Goal: Transaction & Acquisition: Book appointment/travel/reservation

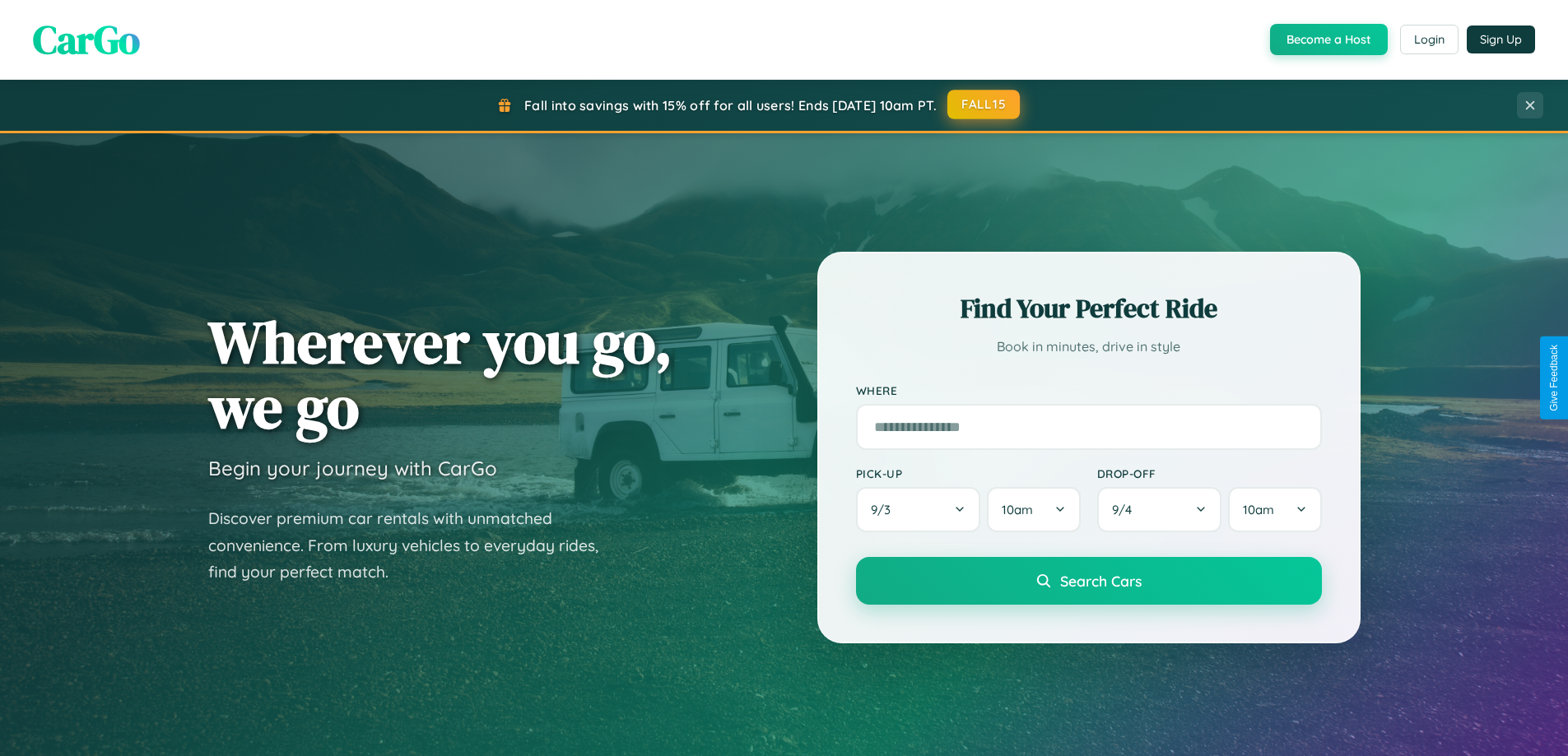
click at [984, 104] on button "FALL15" at bounding box center [983, 104] width 72 height 30
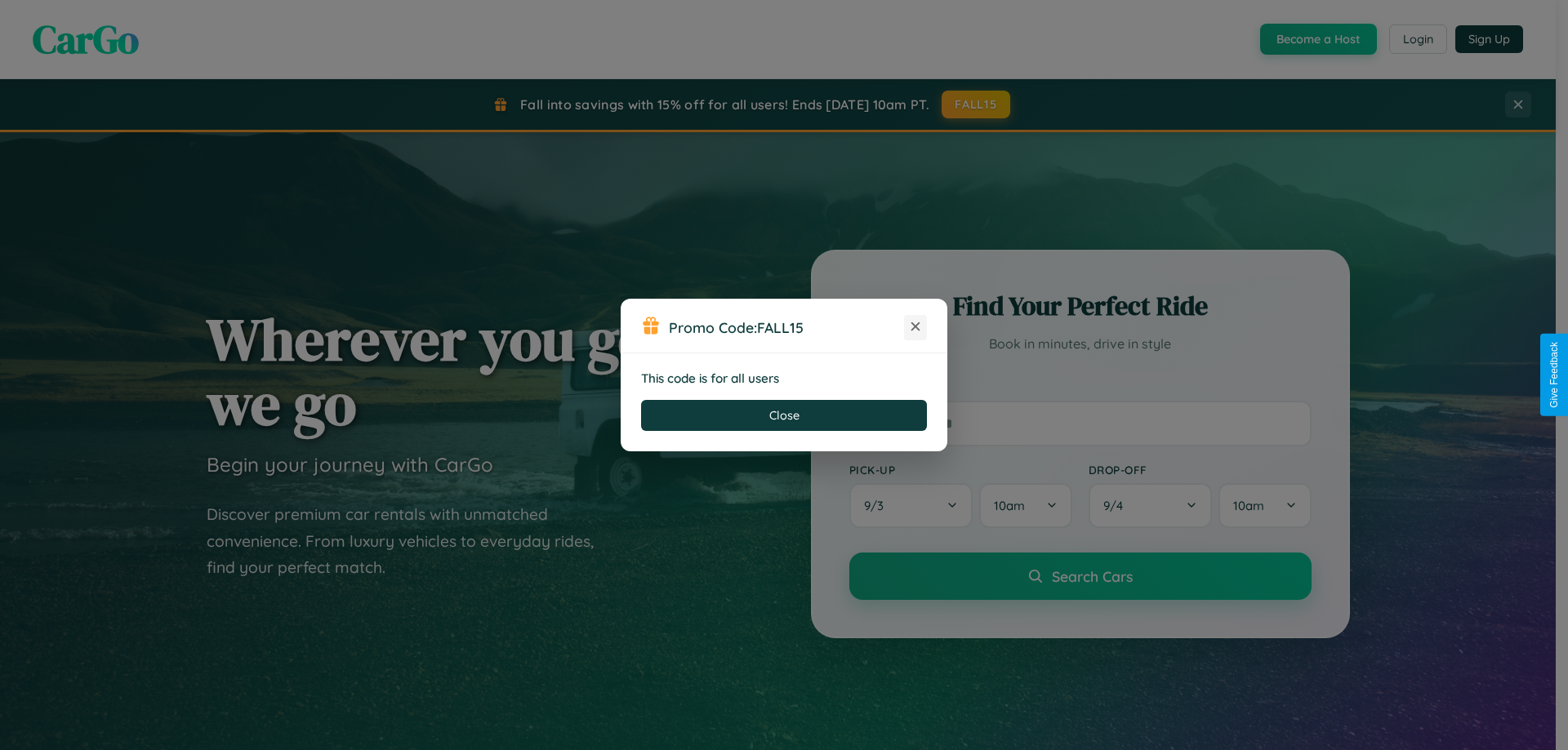
click at [915, 327] on icon at bounding box center [915, 326] width 16 height 16
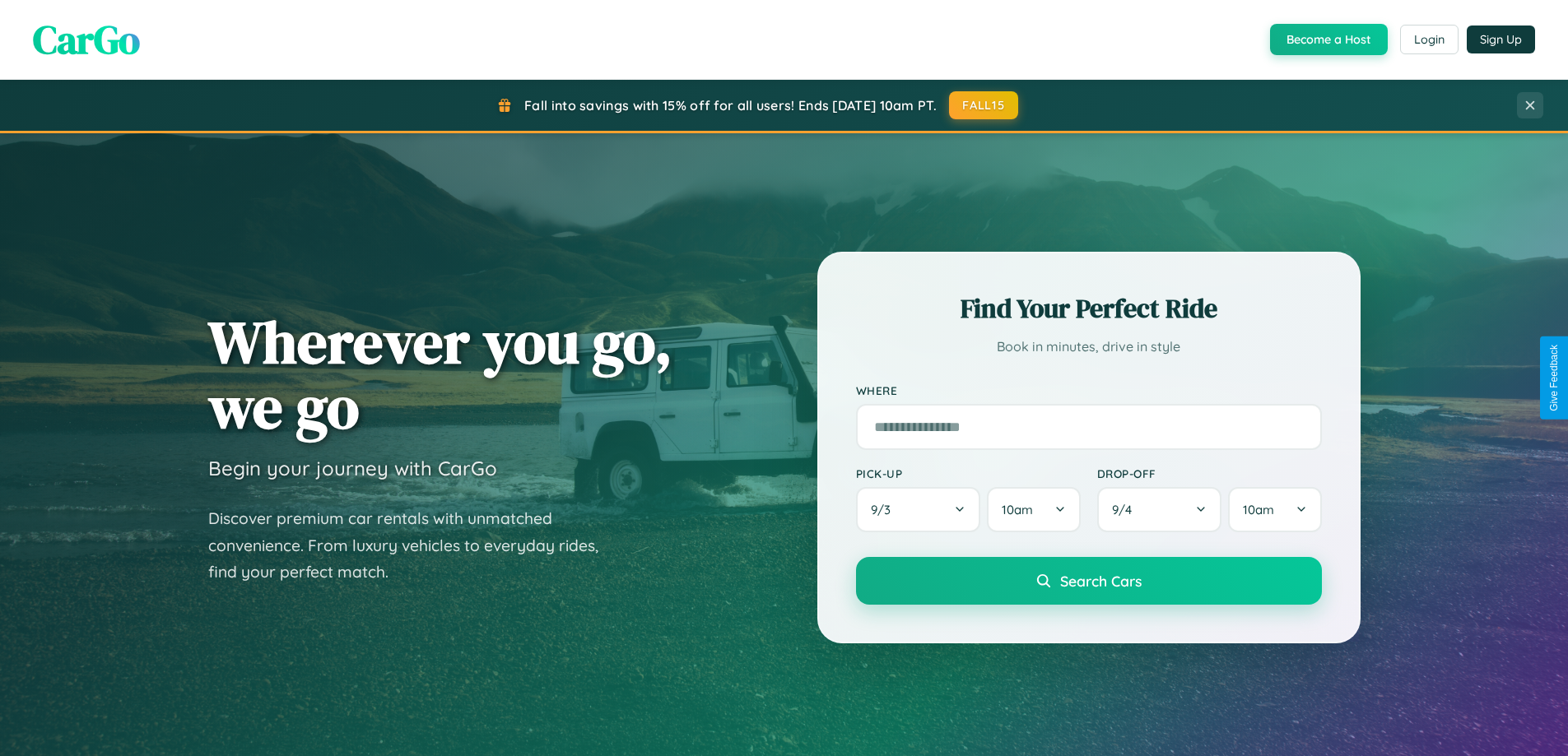
scroll to position [709, 0]
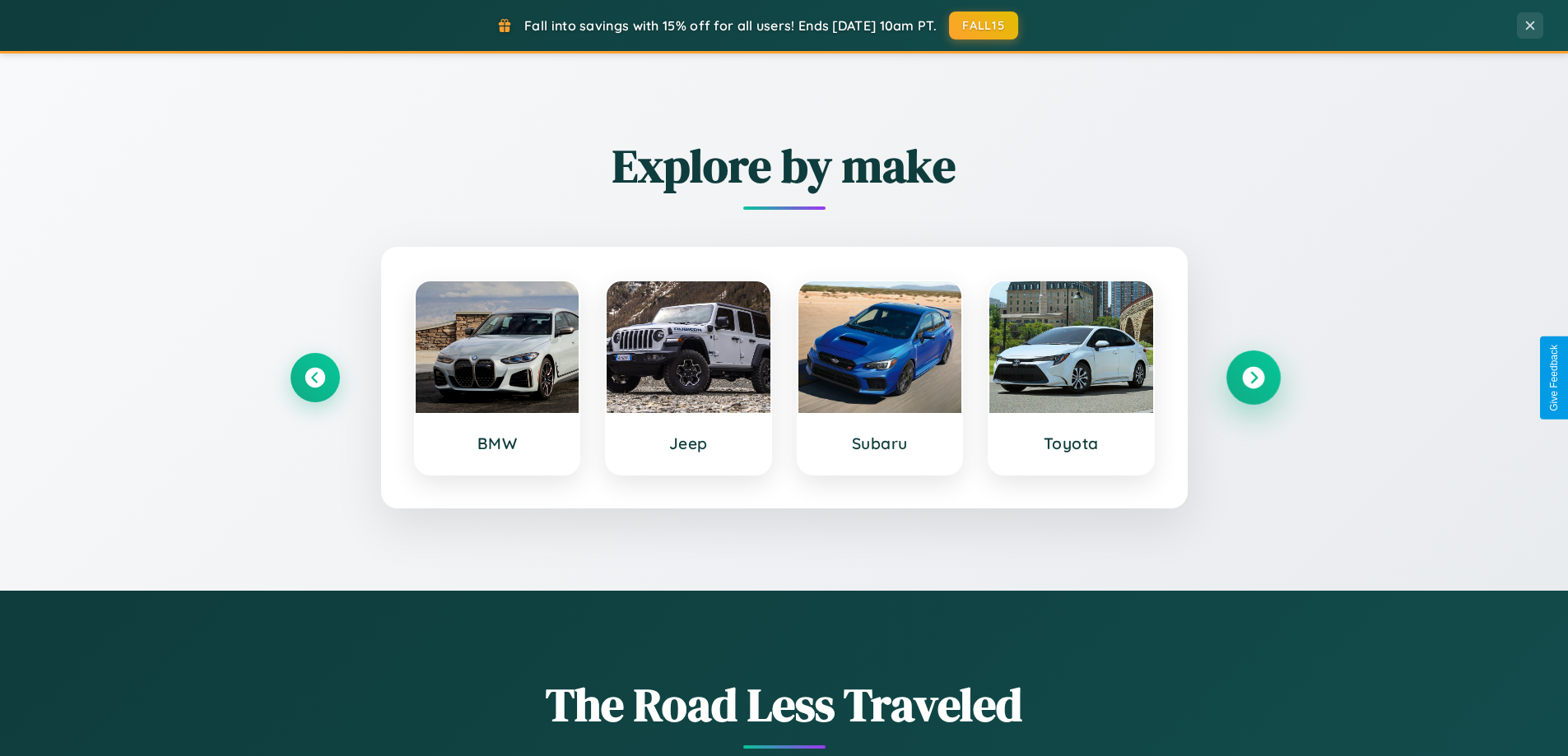
click at [1252, 378] on icon at bounding box center [1252, 378] width 22 height 22
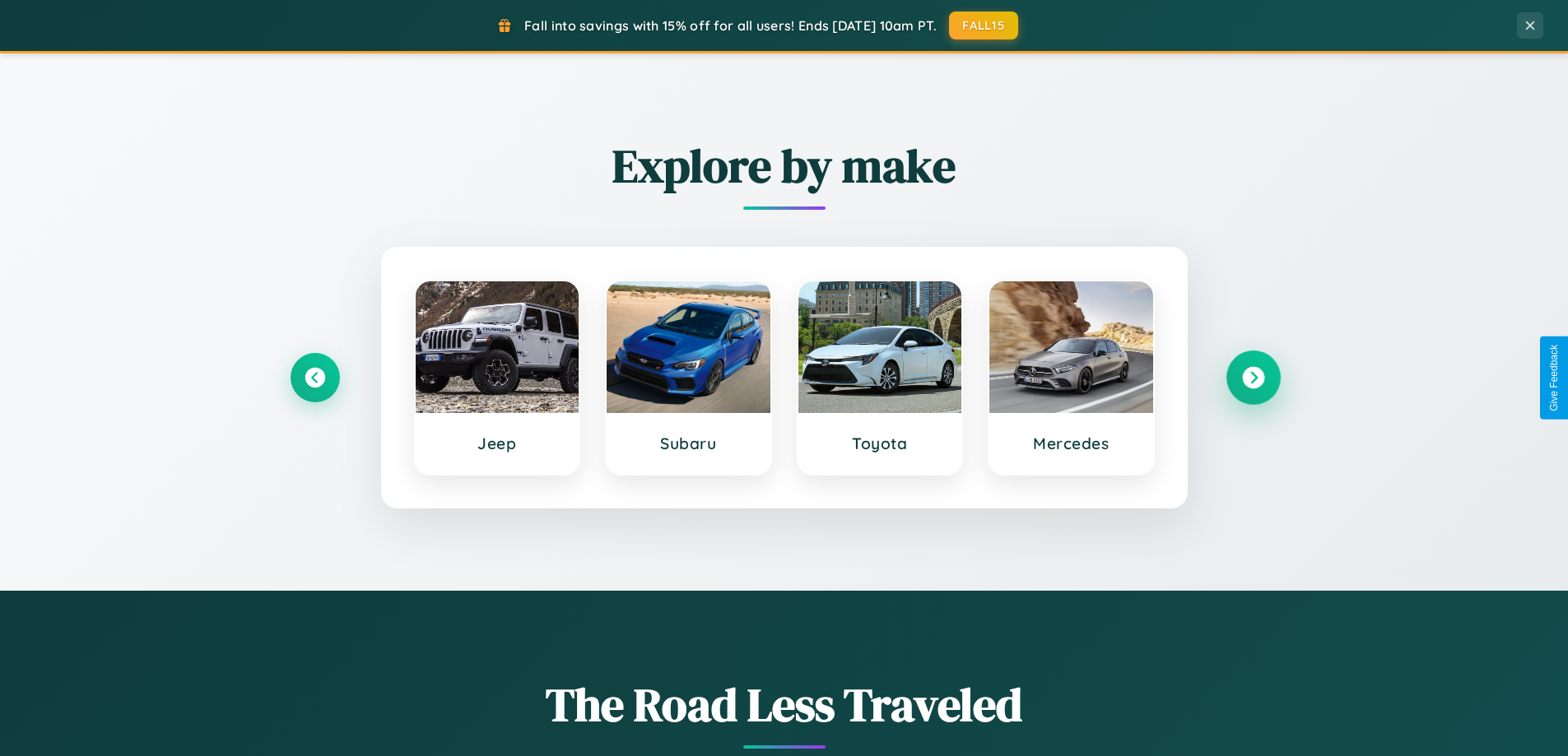
click at [1252, 378] on icon at bounding box center [1252, 378] width 22 height 22
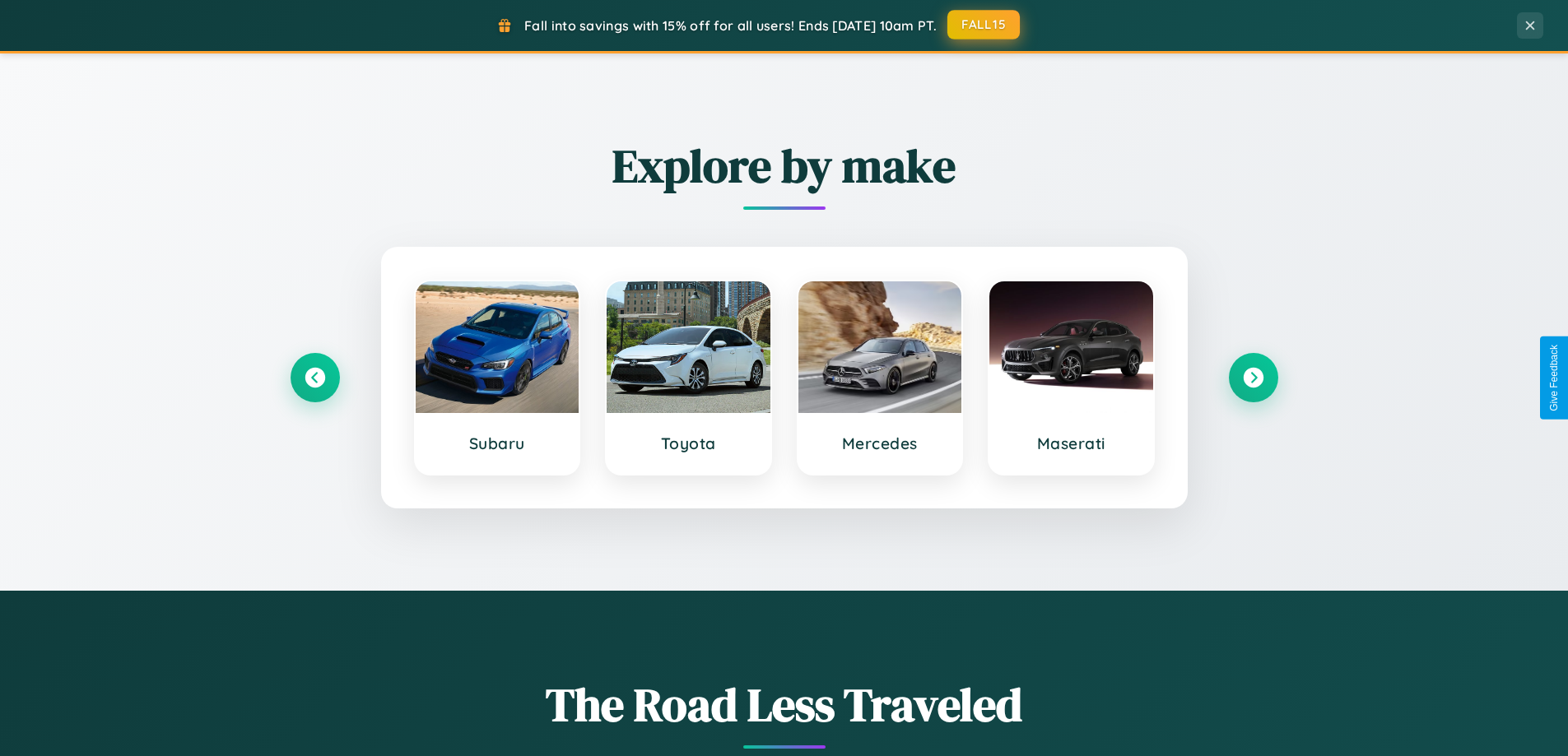
click at [984, 25] on button "FALL15" at bounding box center [983, 25] width 72 height 30
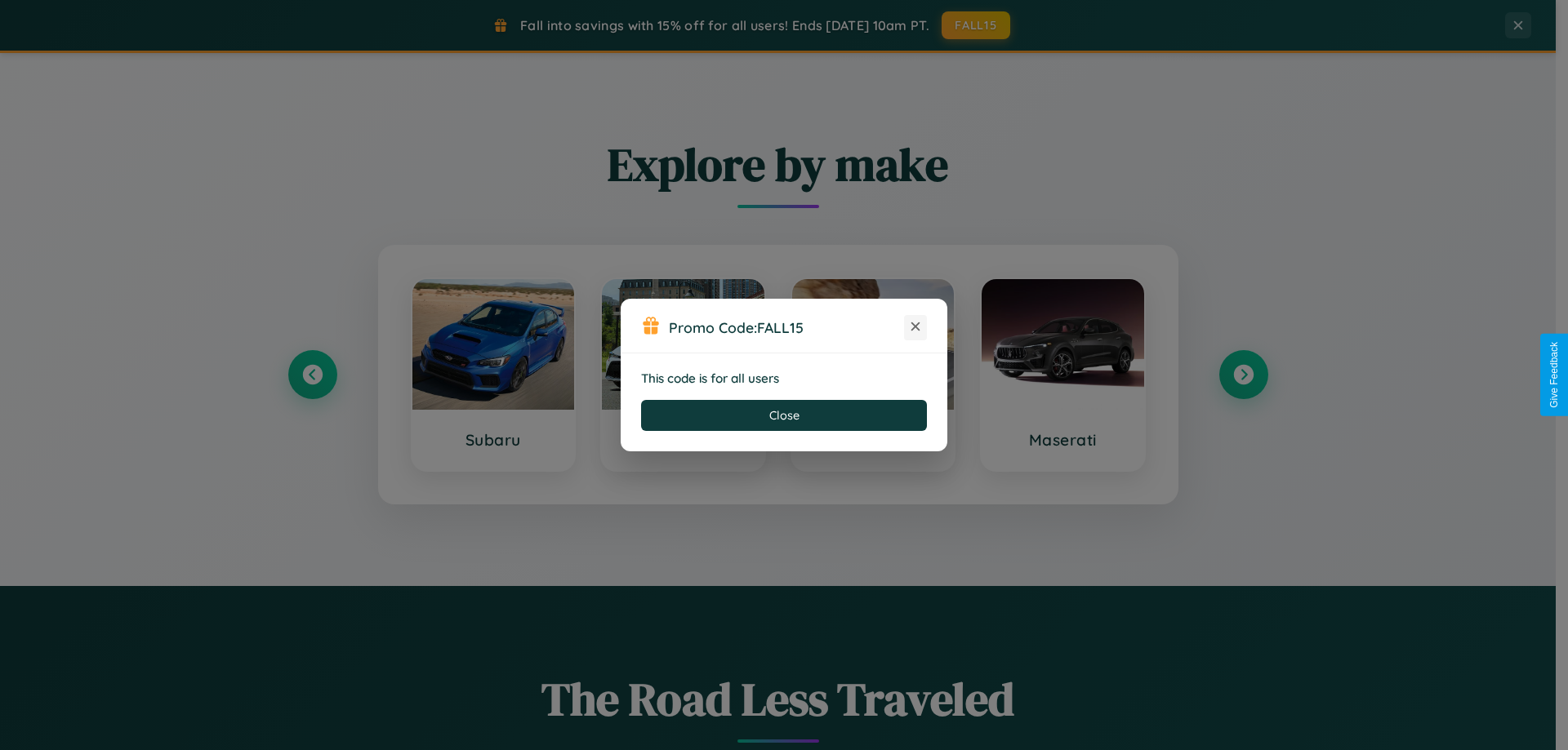
click at [915, 327] on icon at bounding box center [915, 326] width 16 height 16
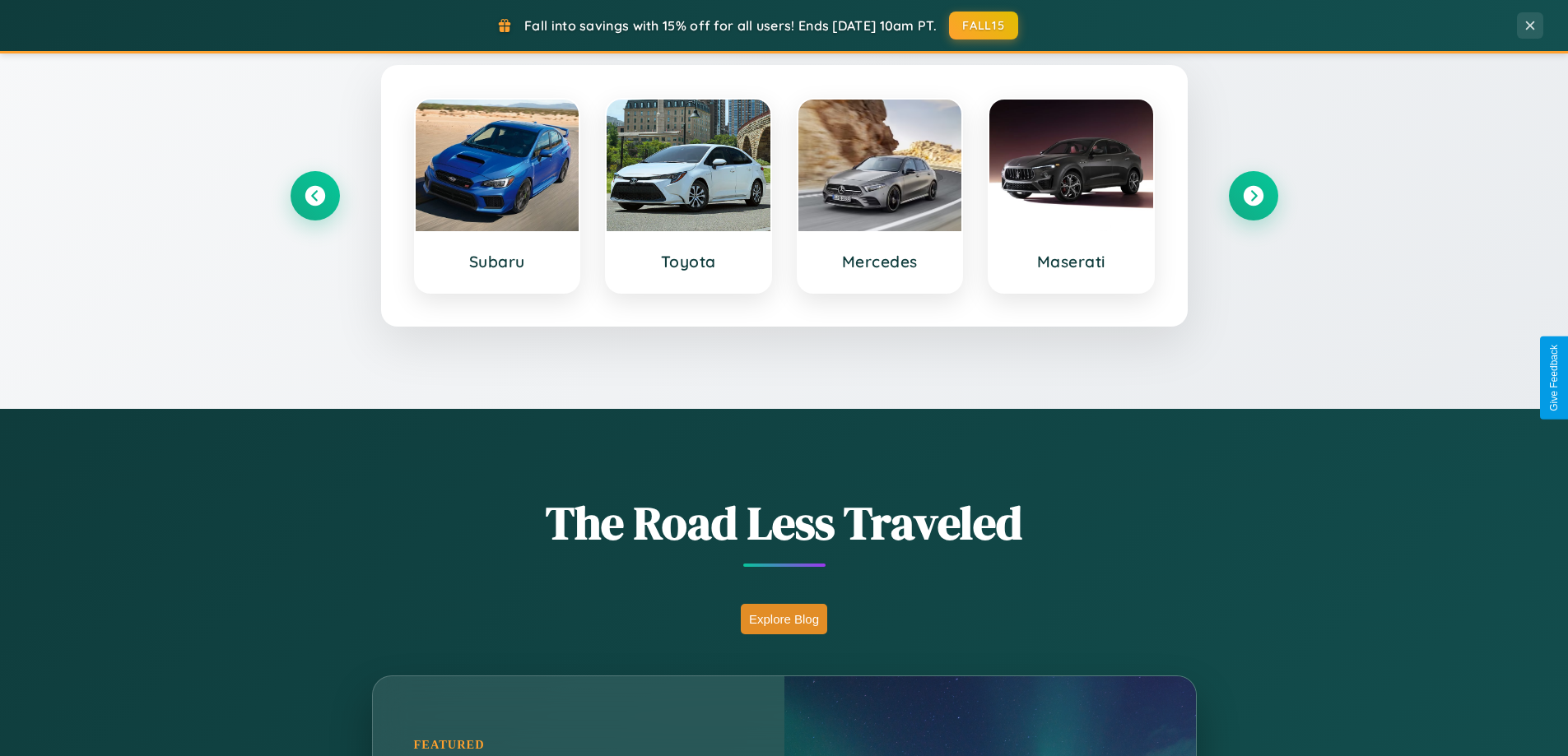
scroll to position [3167, 0]
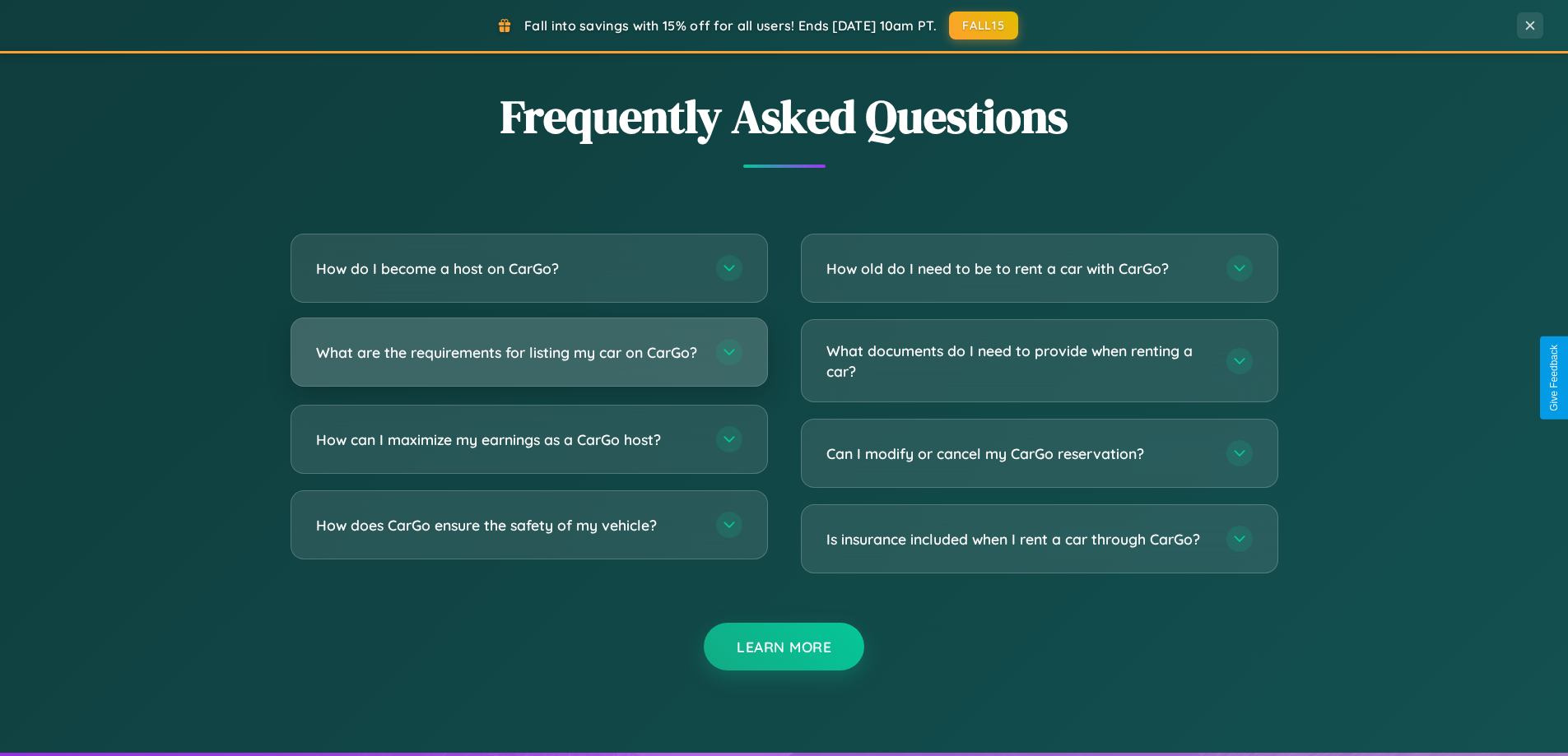
click at [529, 361] on h3 "What are the requirements for listing my car on CarGo?" at bounding box center [507, 352] width 384 height 20
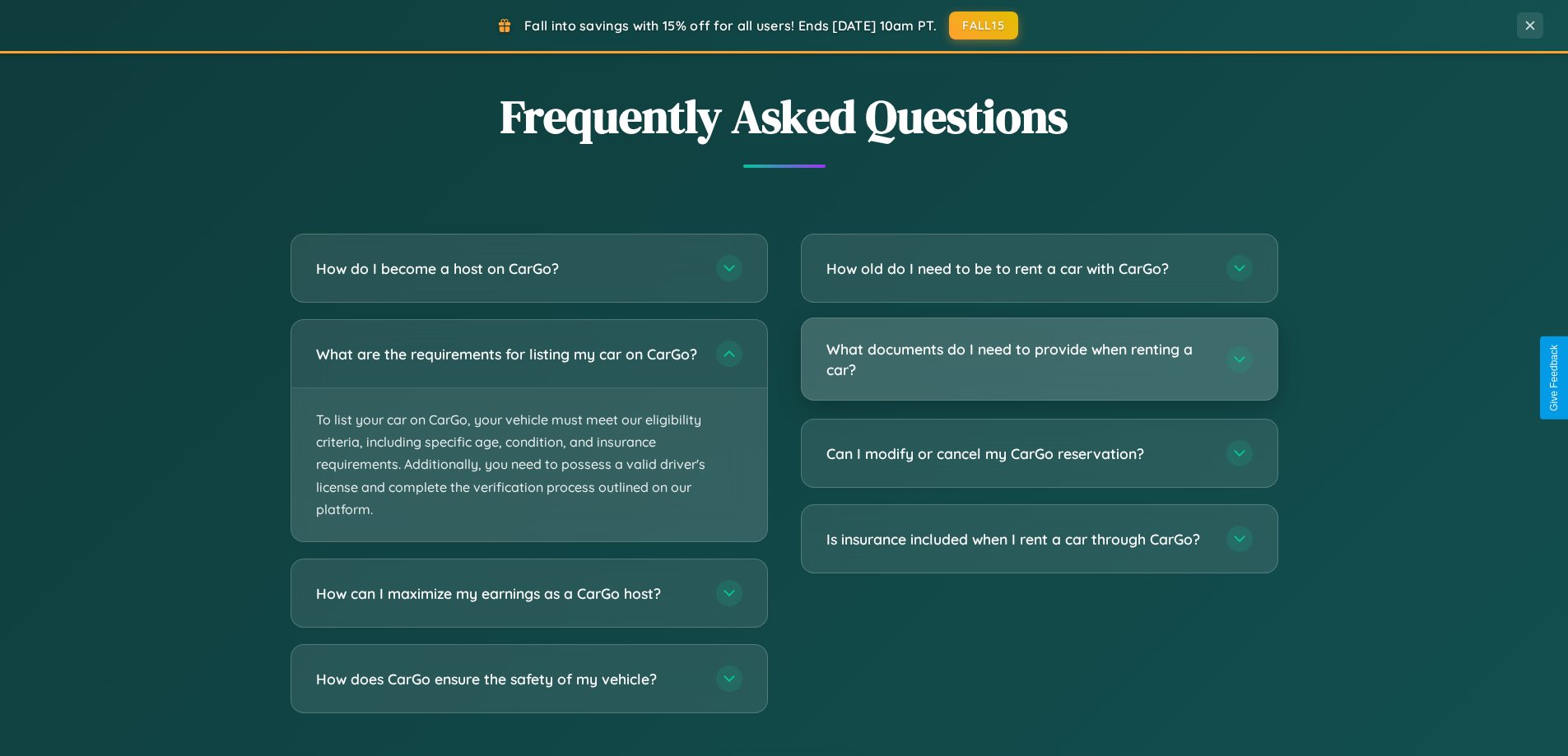
click at [1039, 361] on h3 "What documents do I need to provide when renting a car?" at bounding box center [1018, 360] width 384 height 41
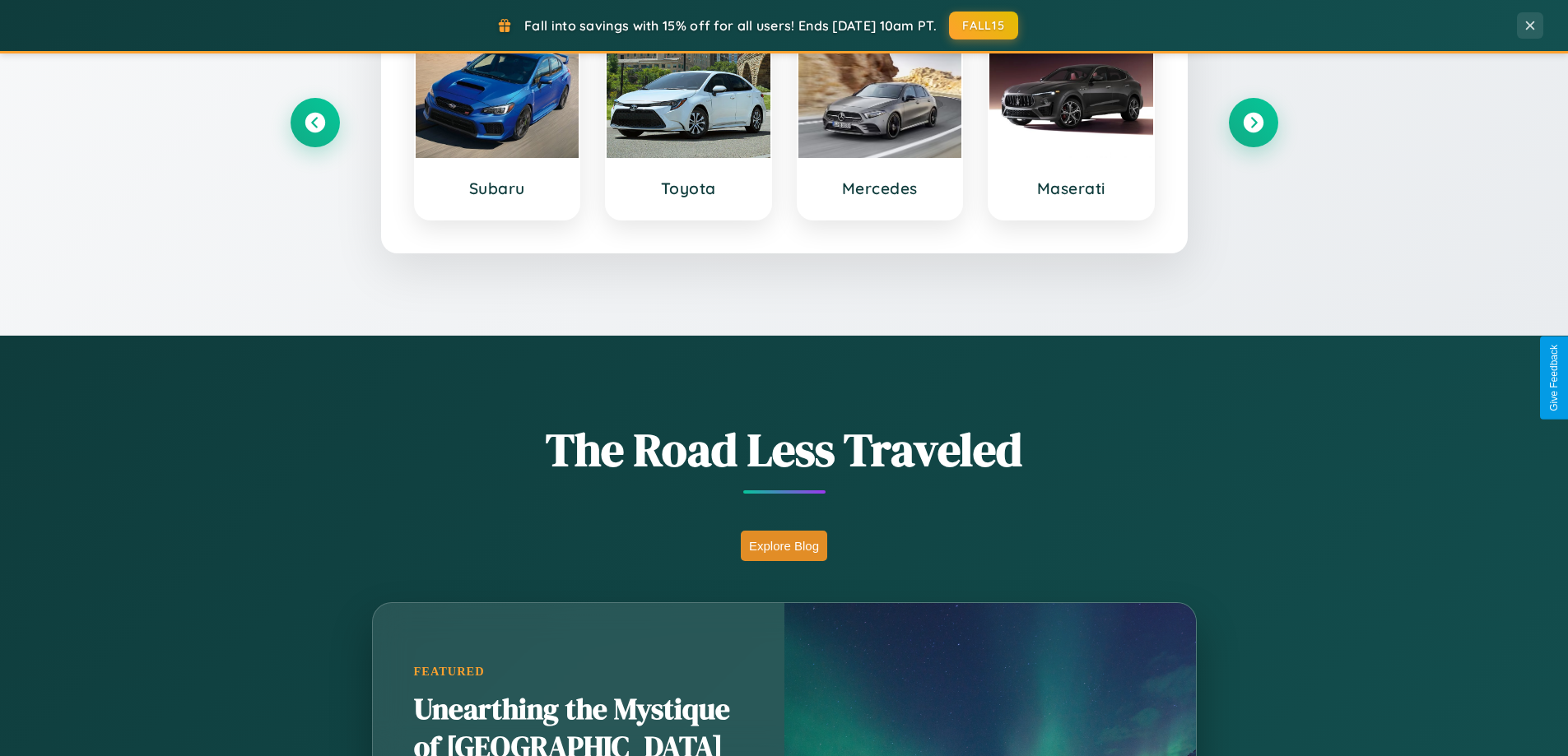
scroll to position [0, 0]
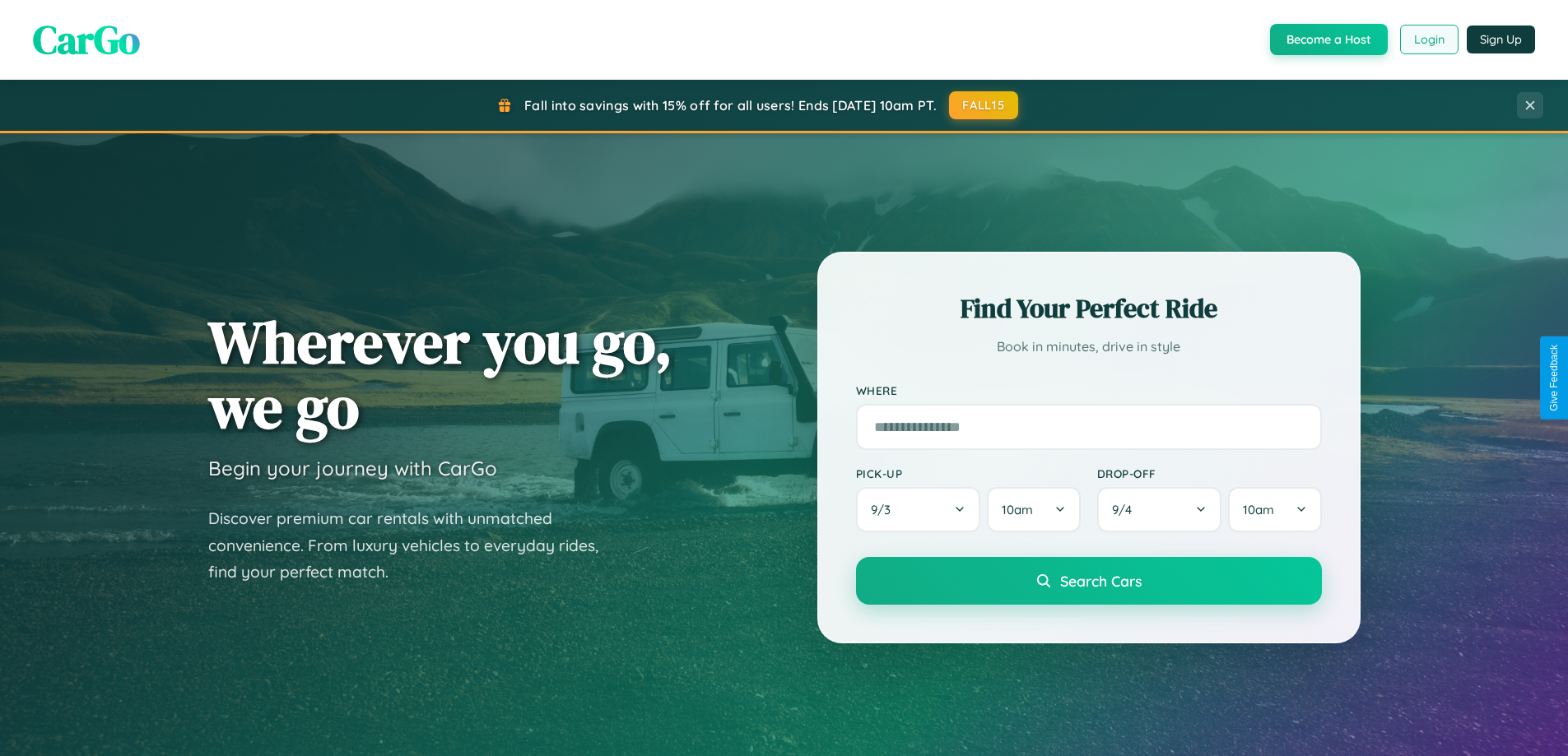
click at [1428, 40] on button "Login" at bounding box center [1429, 39] width 59 height 30
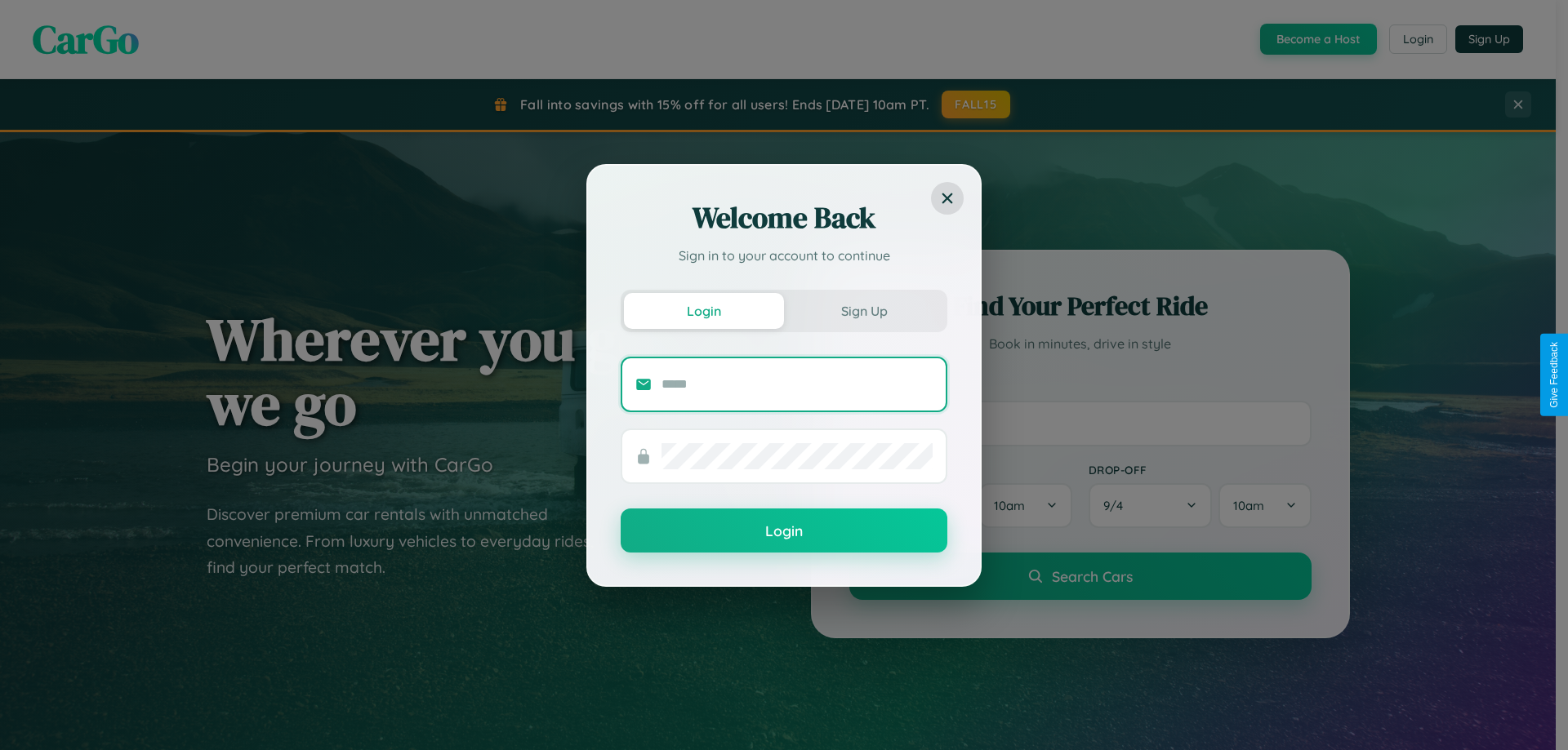
click at [797, 384] on input "text" at bounding box center [797, 384] width 271 height 26
type input "**********"
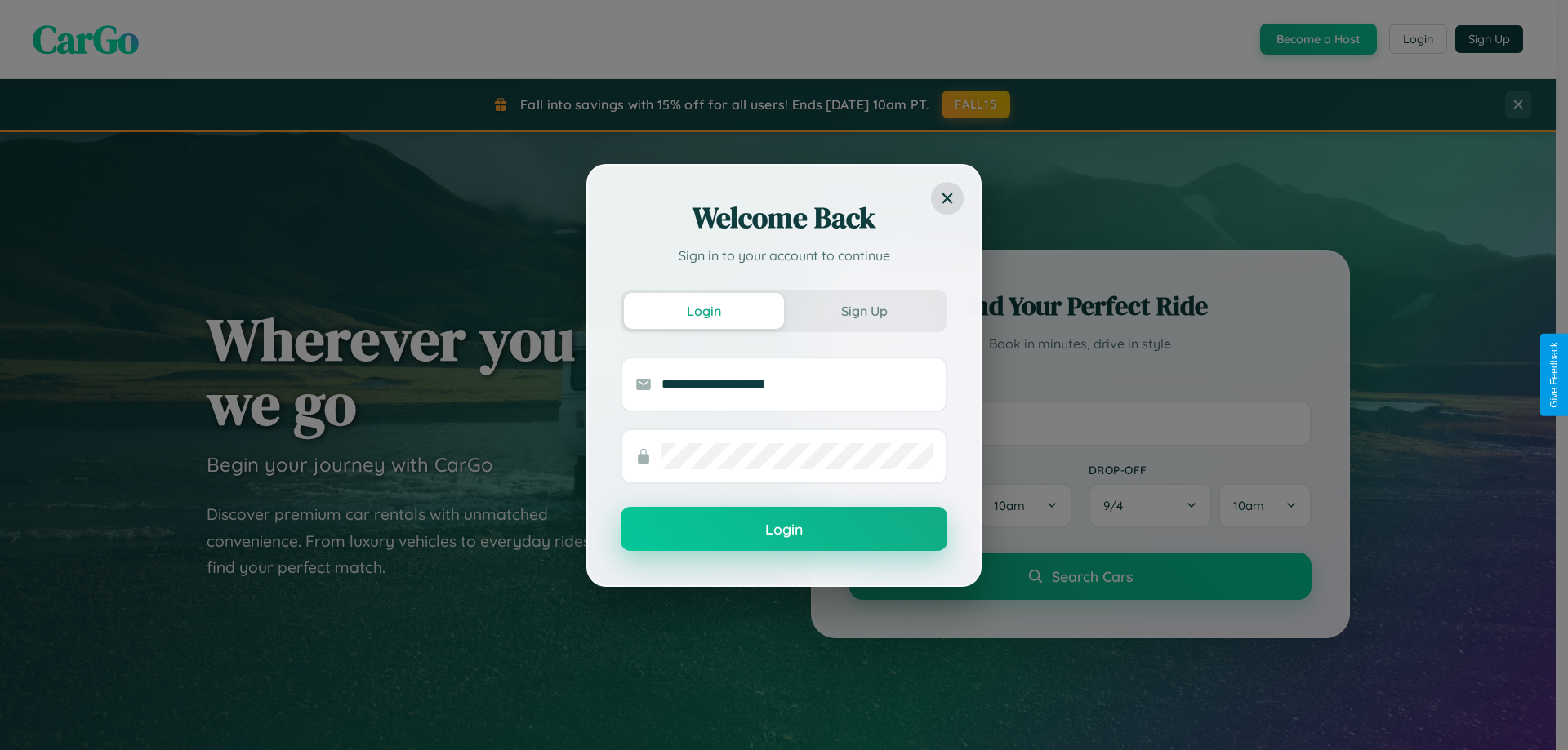
click at [784, 529] on button "Login" at bounding box center [784, 529] width 327 height 44
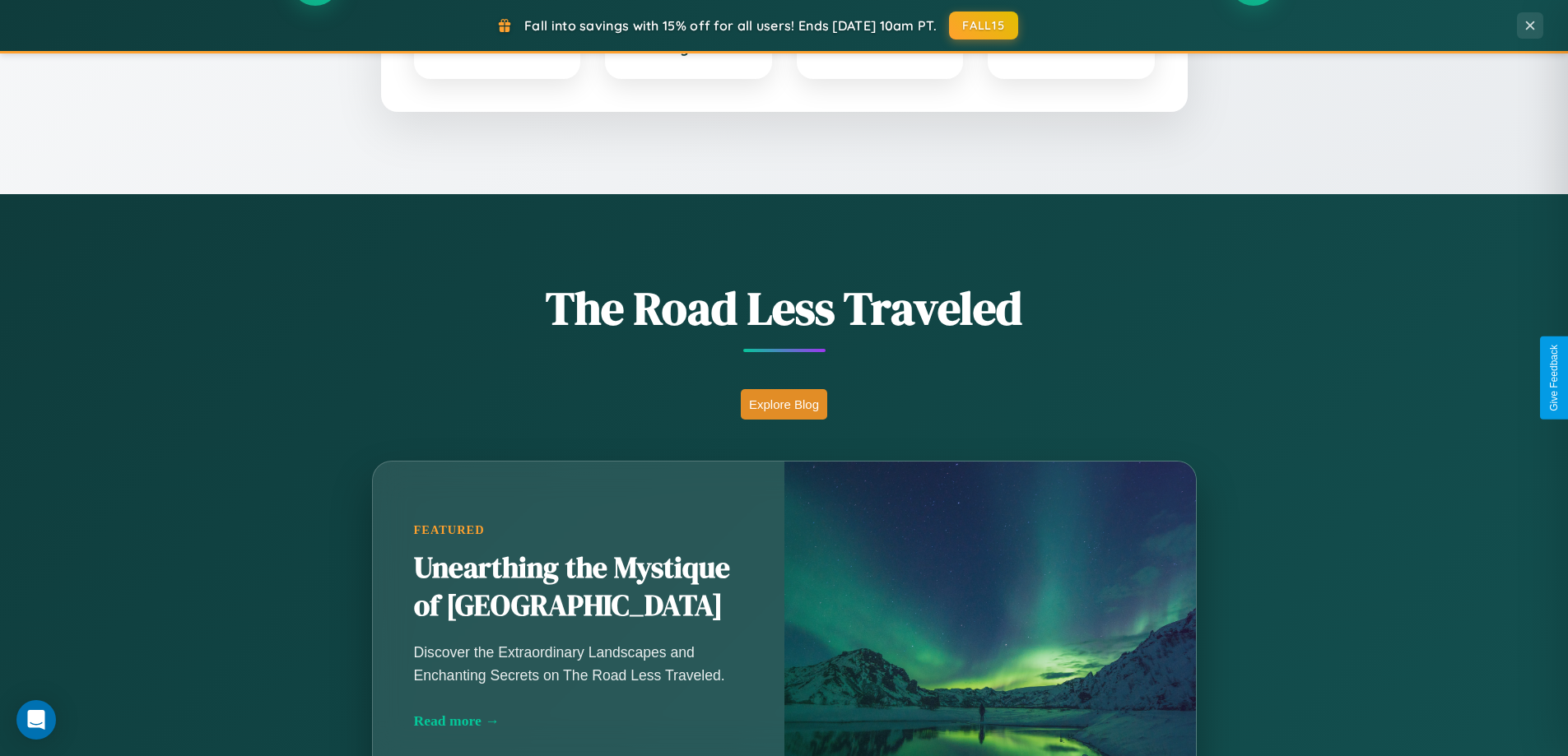
scroll to position [2644, 0]
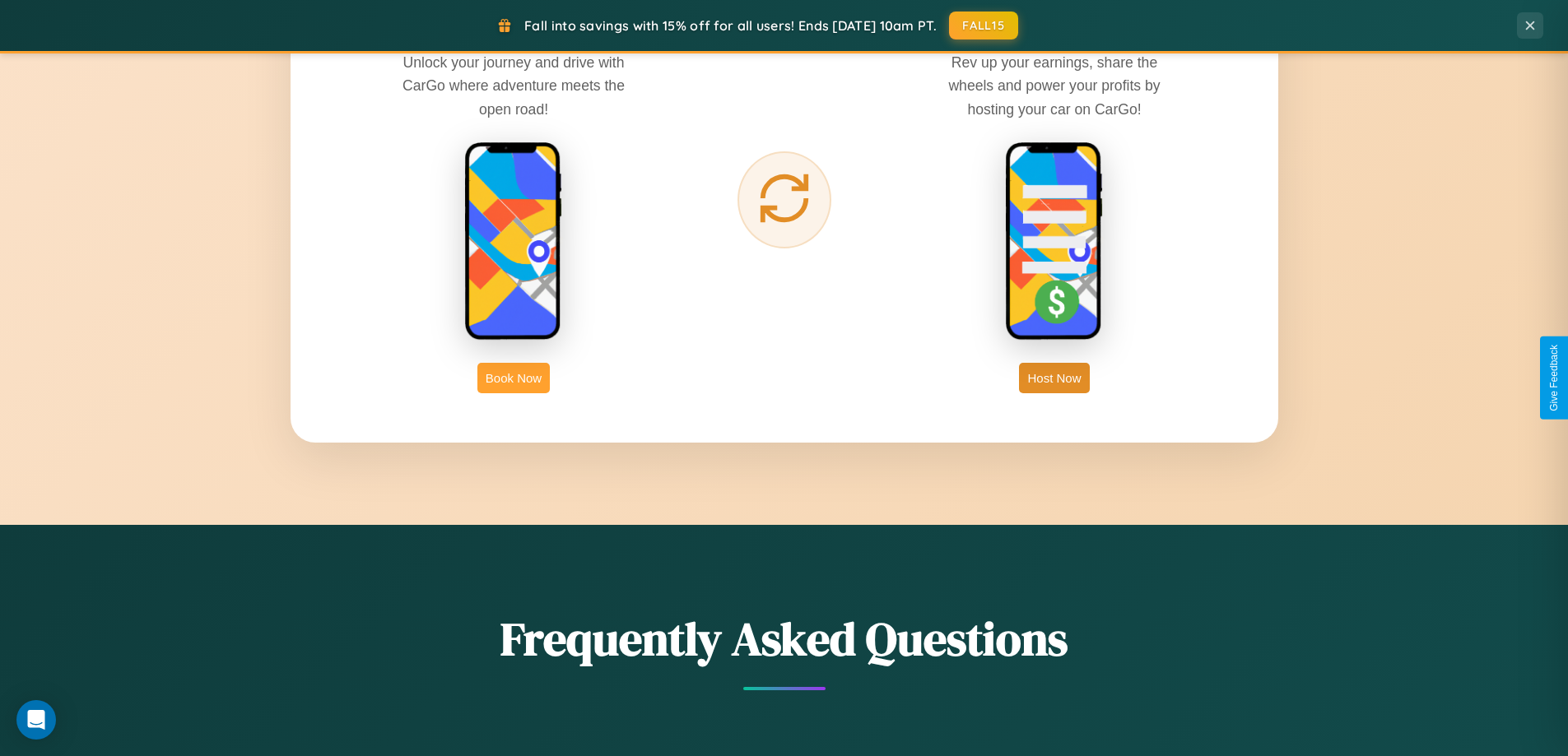
click at [513, 378] on button "Book Now" at bounding box center [513, 378] width 72 height 31
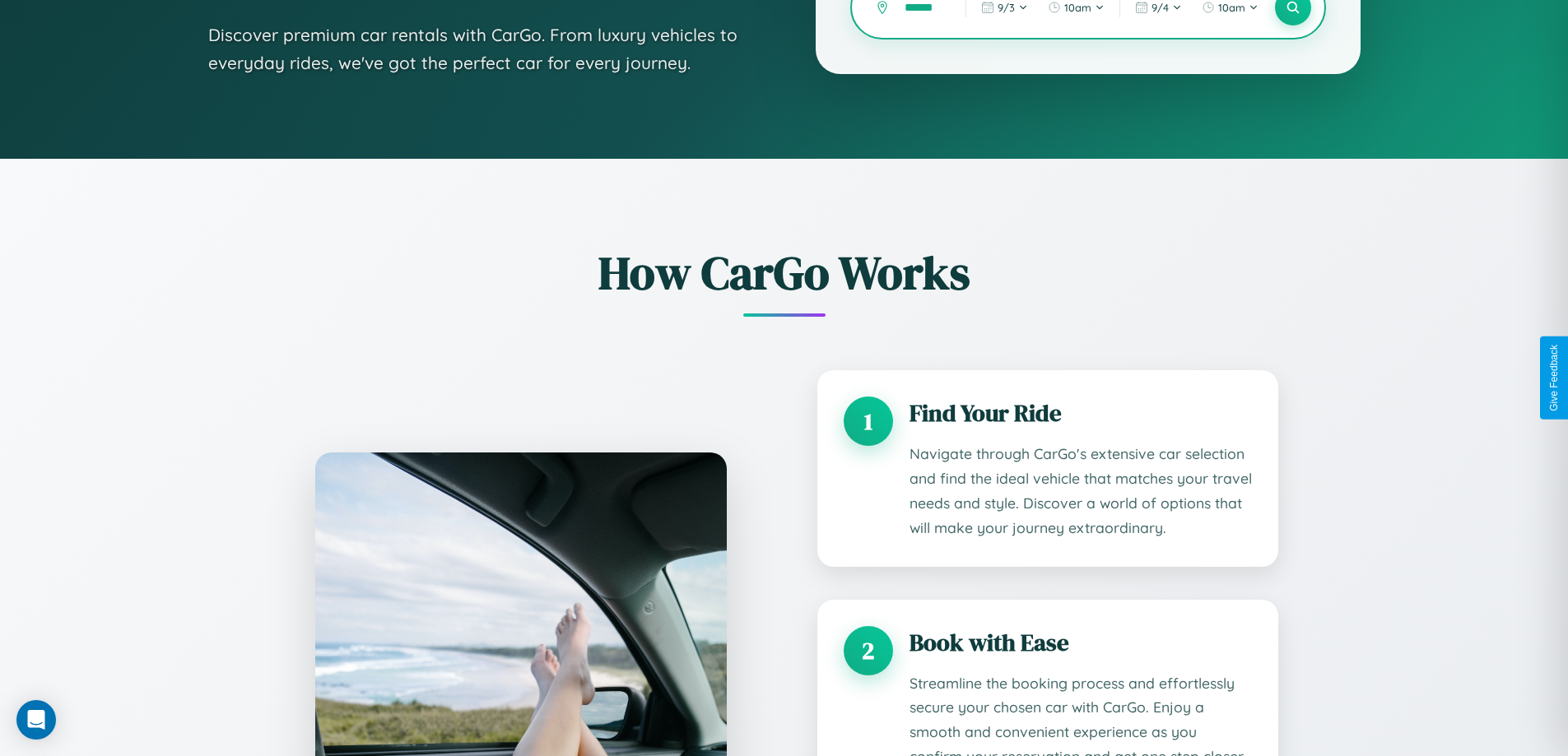
scroll to position [1372, 0]
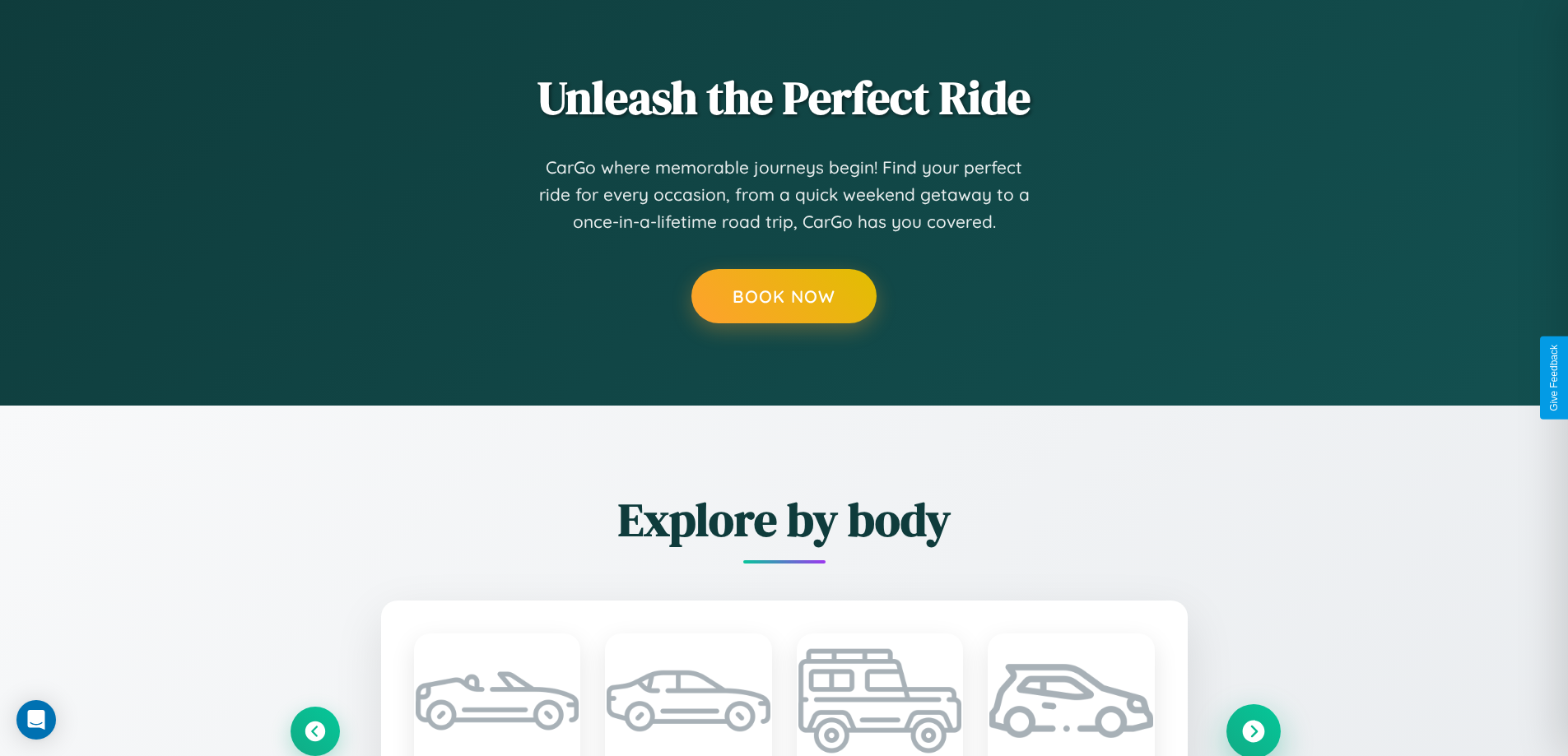
type input "******"
click at [1252, 731] on icon at bounding box center [1252, 731] width 22 height 22
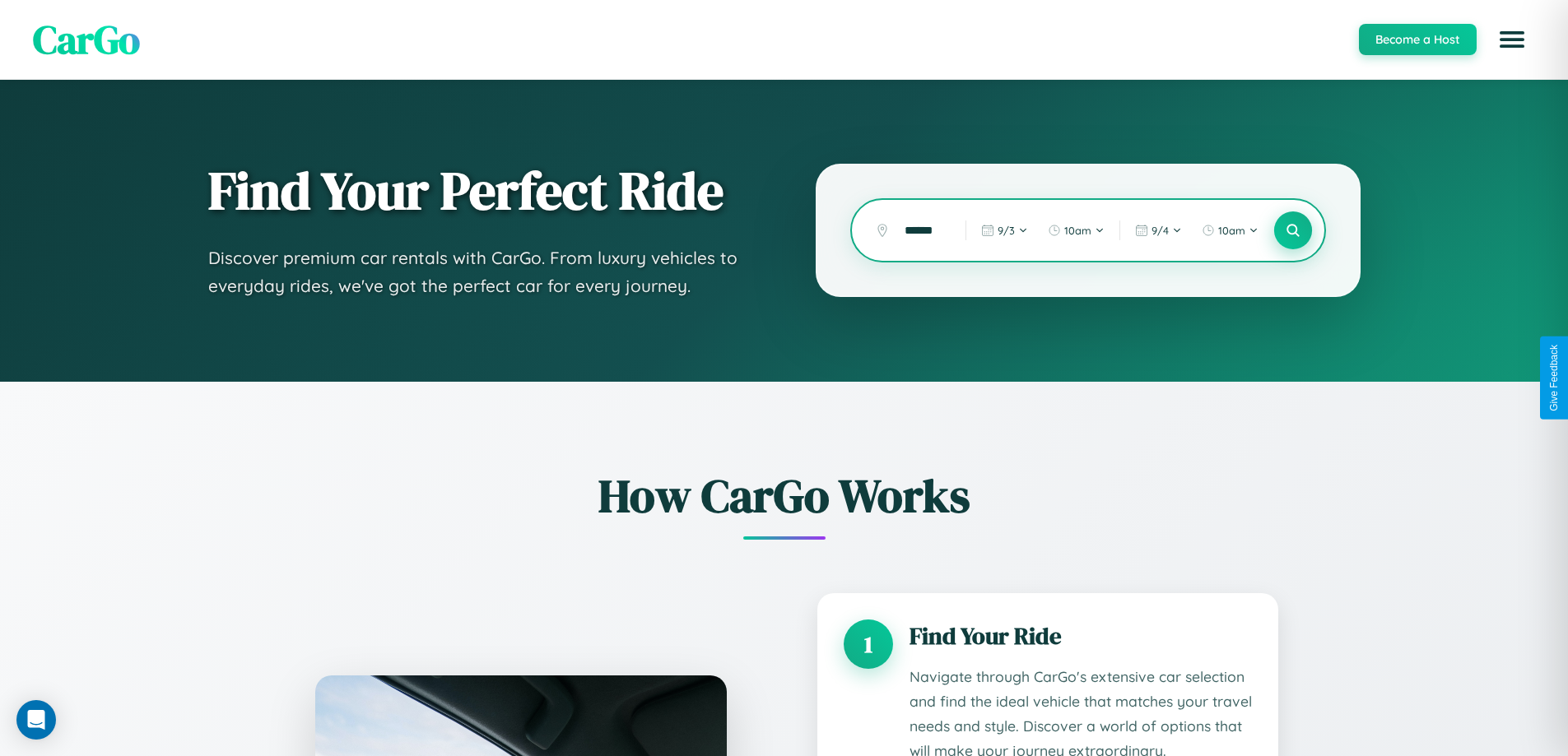
click at [1292, 231] on icon at bounding box center [1292, 231] width 15 height 15
